Goal: Complete application form

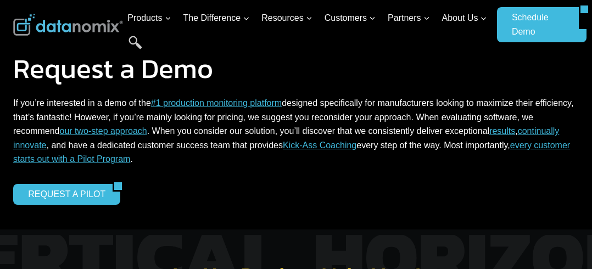
click at [90, 130] on link "our two-step approach" at bounding box center [102, 130] width 87 height 9
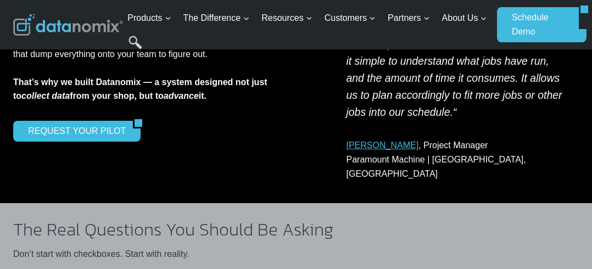
scroll to position [293, 0]
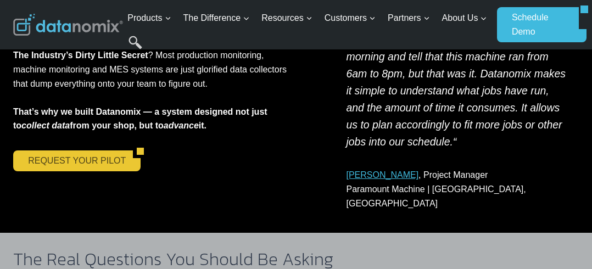
click at [104, 164] on link "REQUEST YOUR PILOT" at bounding box center [73, 161] width 120 height 21
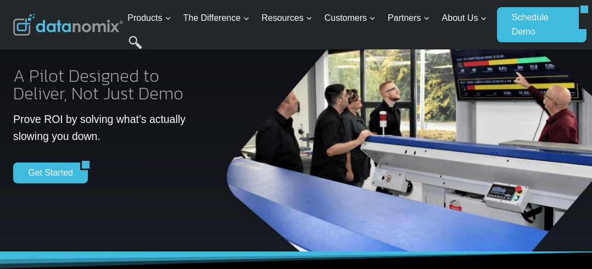
scroll to position [110, 0]
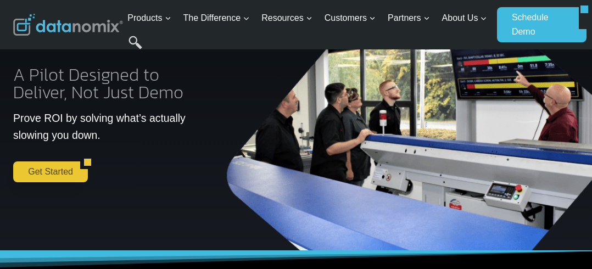
click at [25, 171] on link "Get Started" at bounding box center [46, 172] width 67 height 21
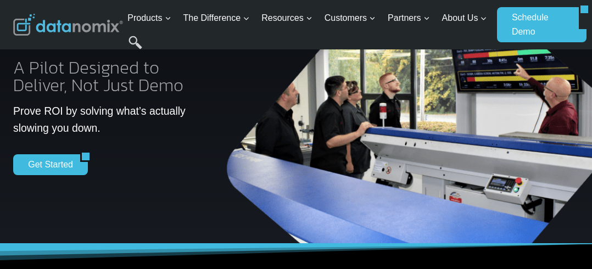
scroll to position [116, 0]
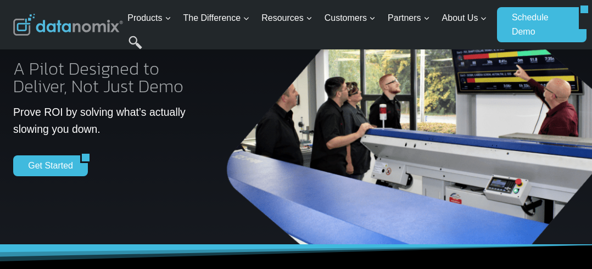
click at [140, 162] on div "Get Started" at bounding box center [108, 165] width 190 height 21
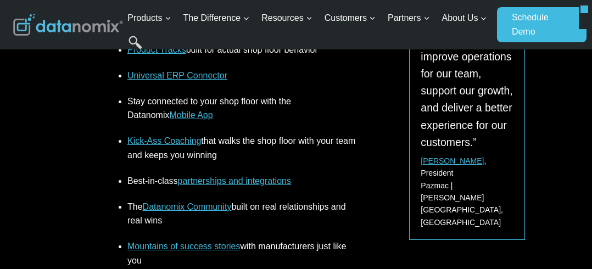
scroll to position [1648, 0]
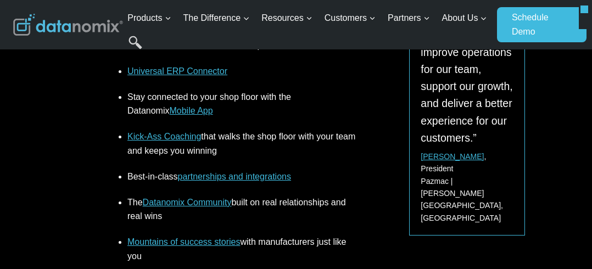
click at [201, 172] on link "partnerships and integrations" at bounding box center [234, 176] width 113 height 9
